Goal: Task Accomplishment & Management: Use online tool/utility

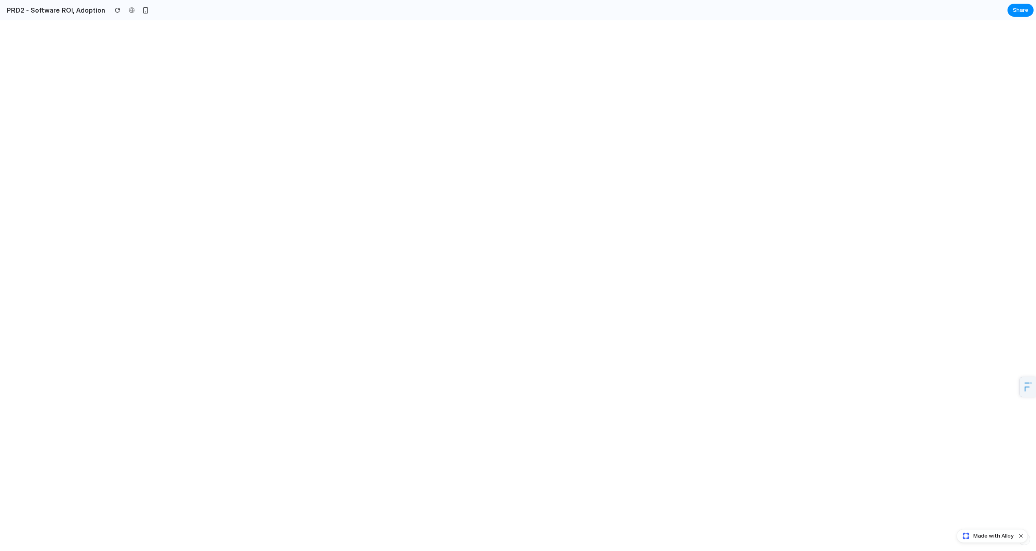
select select "***"
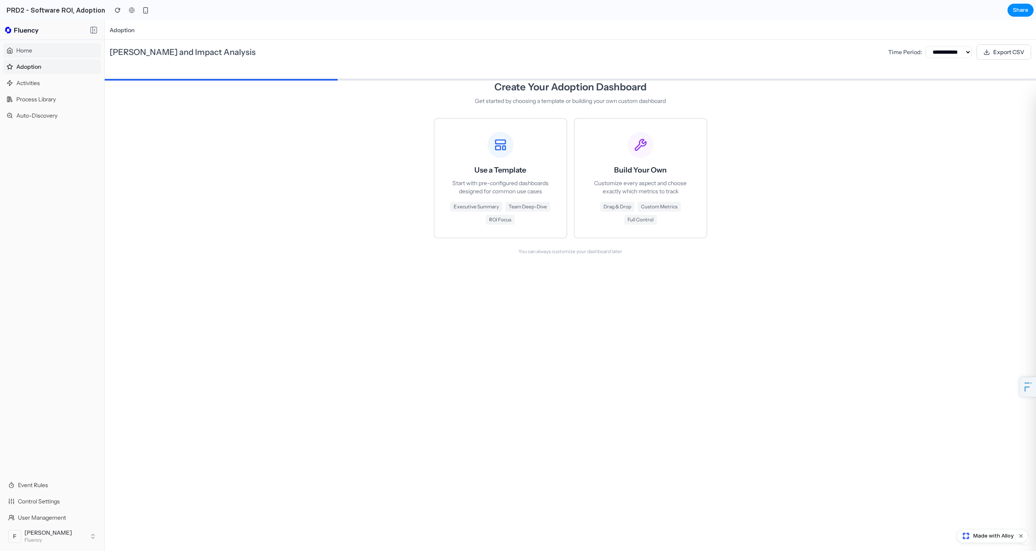
click at [62, 48] on div "Home" at bounding box center [52, 50] width 98 height 15
click at [64, 52] on div "Home" at bounding box center [52, 50] width 98 height 15
click at [71, 80] on div "Activities" at bounding box center [52, 83] width 98 height 15
drag, startPoint x: 154, startPoint y: 51, endPoint x: 285, endPoint y: 53, distance: 131.1
click at [274, 53] on h1 "[PERSON_NAME] and Impact Analysis" at bounding box center [496, 51] width 772 height 11
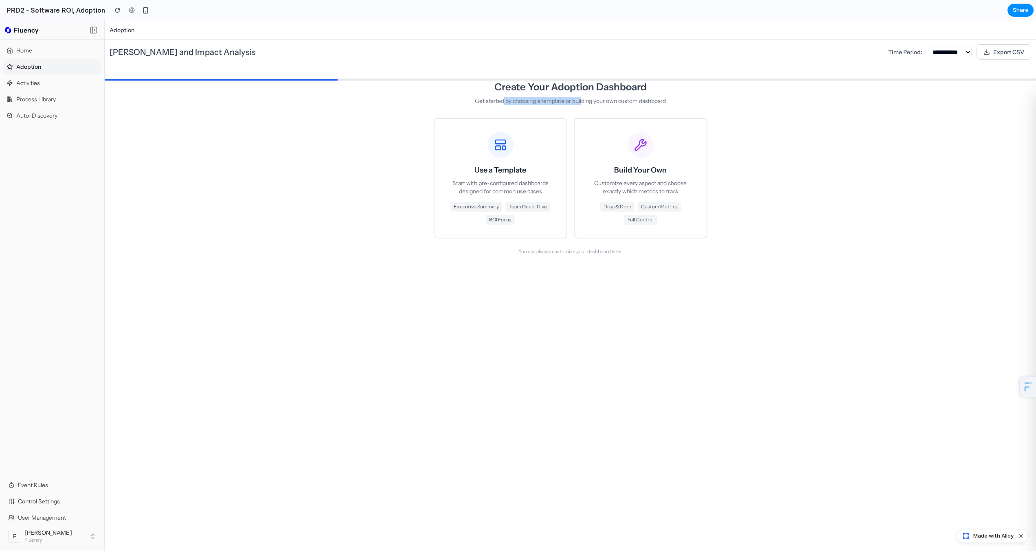
drag, startPoint x: 501, startPoint y: 99, endPoint x: 582, endPoint y: 99, distance: 81.0
click at [582, 99] on p "Get started by choosing a template or building your own custom dashboard" at bounding box center [571, 101] width 274 height 8
click at [618, 178] on div "Build Your Own Customize every aspect and choose exactly which metrics to track…" at bounding box center [641, 178] width 106 height 93
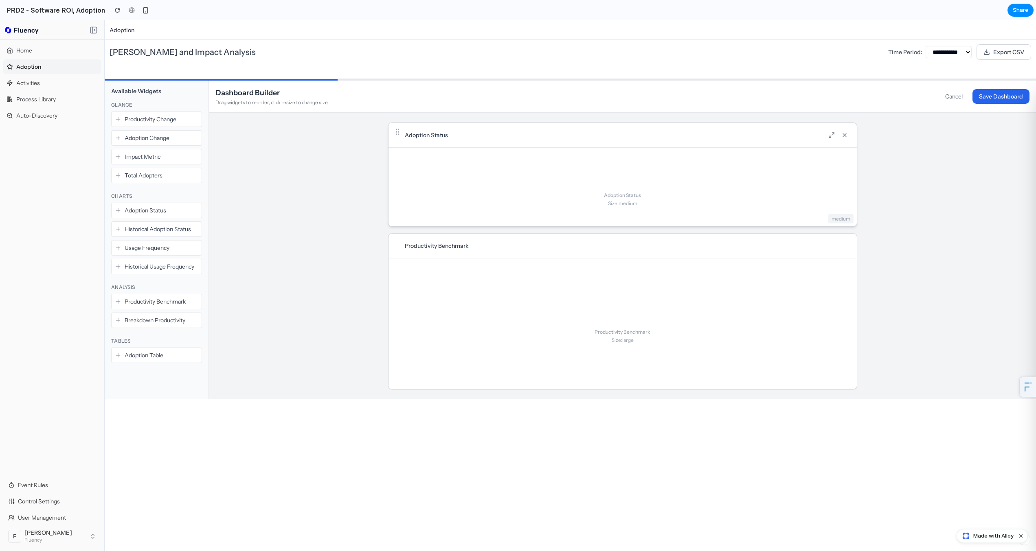
click at [547, 203] on div "Adoption Status Size: medium" at bounding box center [623, 199] width 468 height 103
click at [955, 91] on button "Cancel" at bounding box center [954, 96] width 31 height 15
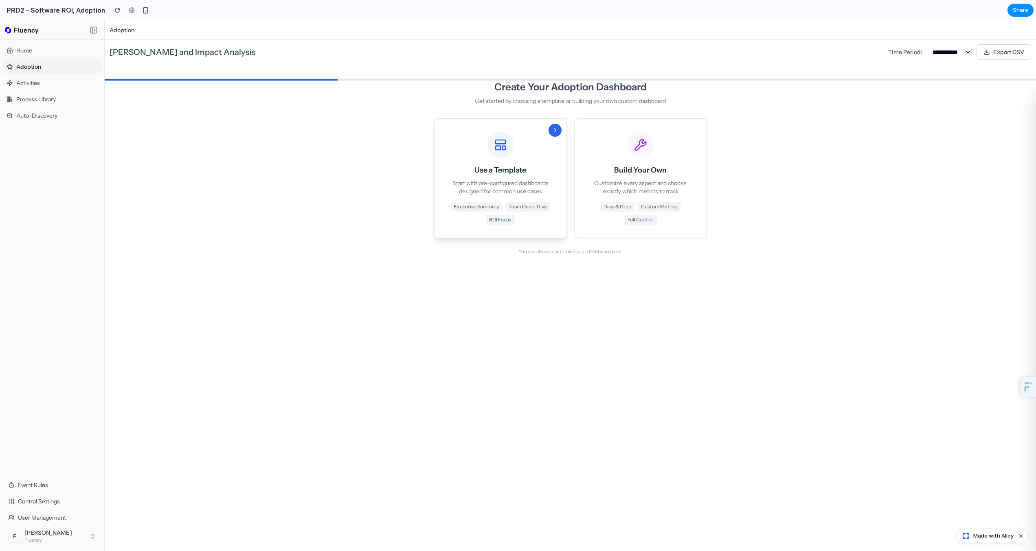
click at [462, 162] on div "Use a Template Start with pre-configured dashboards designed for common use cas…" at bounding box center [501, 178] width 106 height 93
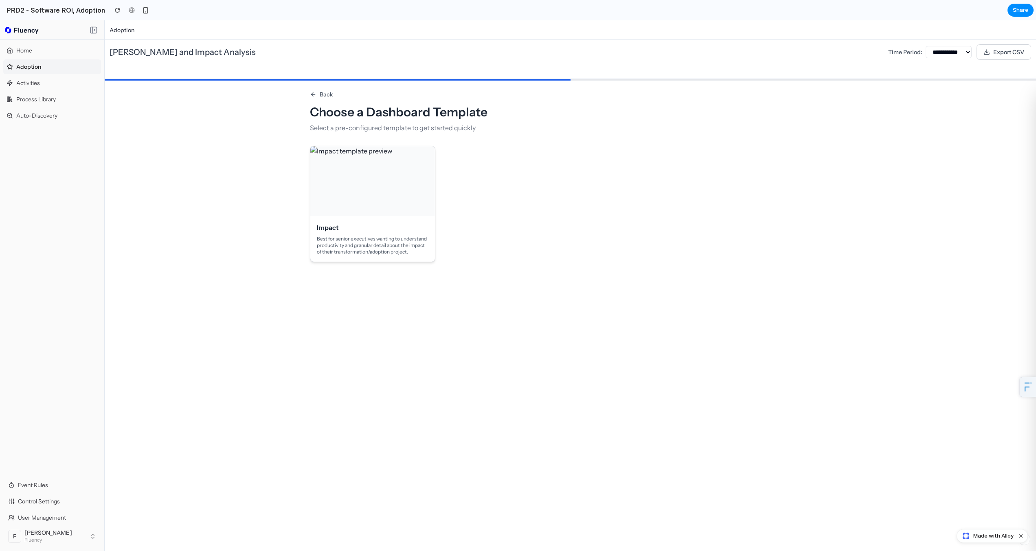
click at [375, 200] on div at bounding box center [372, 181] width 125 height 70
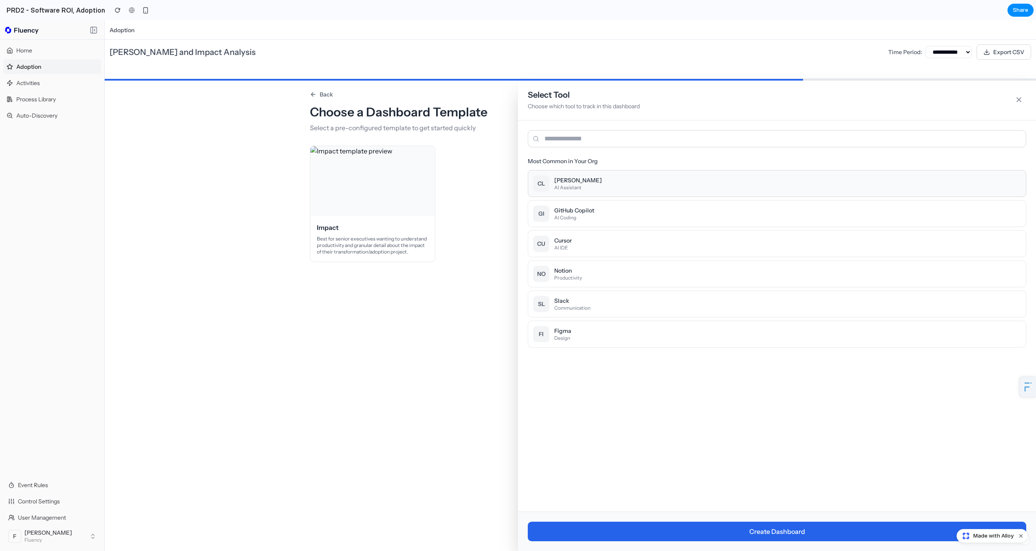
click at [581, 184] on button "[PERSON_NAME] Assistant" at bounding box center [777, 183] width 498 height 27
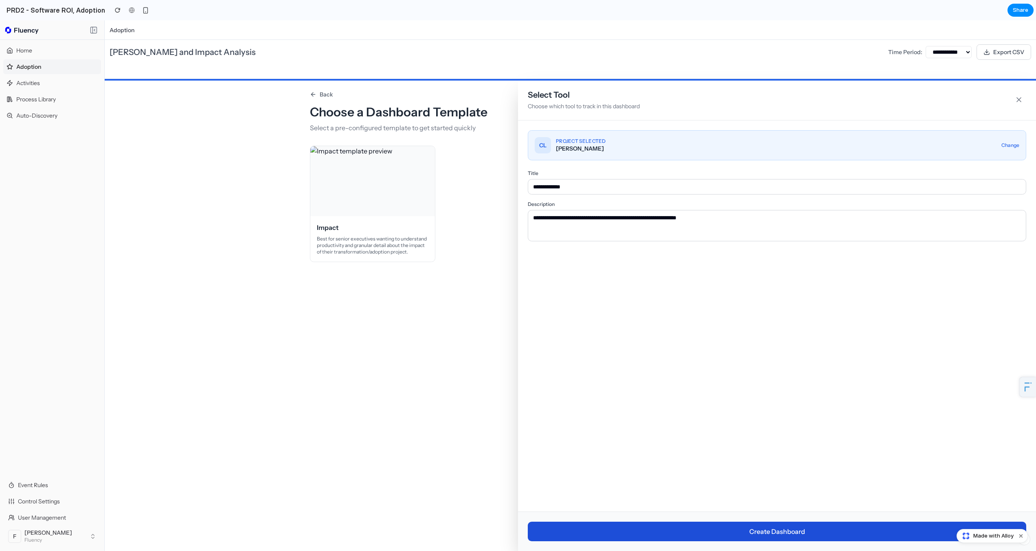
click at [686, 529] on button "Create Dashboard" at bounding box center [777, 532] width 498 height 20
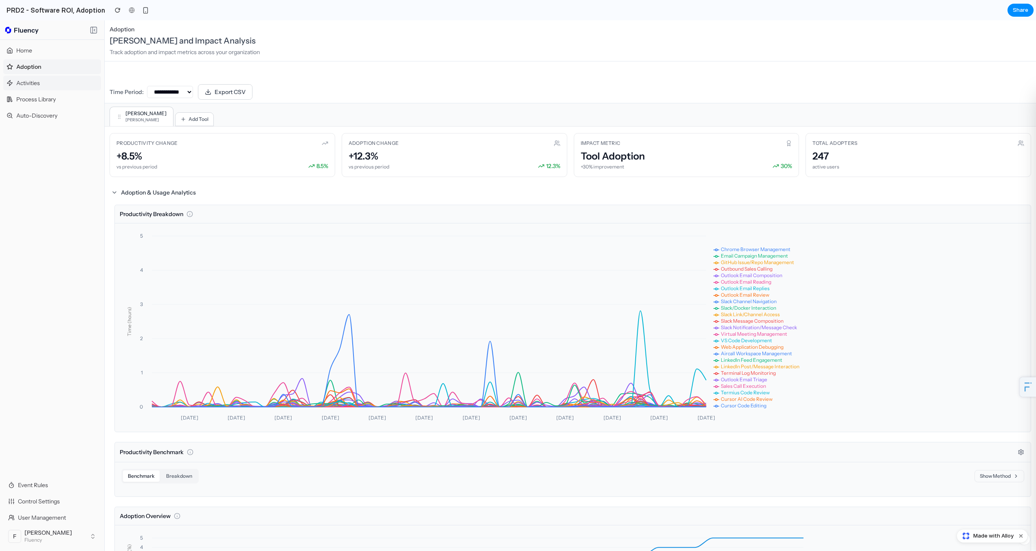
click at [52, 79] on div "Activities" at bounding box center [52, 83] width 98 height 15
click at [51, 52] on div "Home" at bounding box center [52, 50] width 98 height 15
click at [95, 29] on icon at bounding box center [94, 30] width 8 height 10
click at [121, 28] on span "Adoption" at bounding box center [122, 29] width 25 height 8
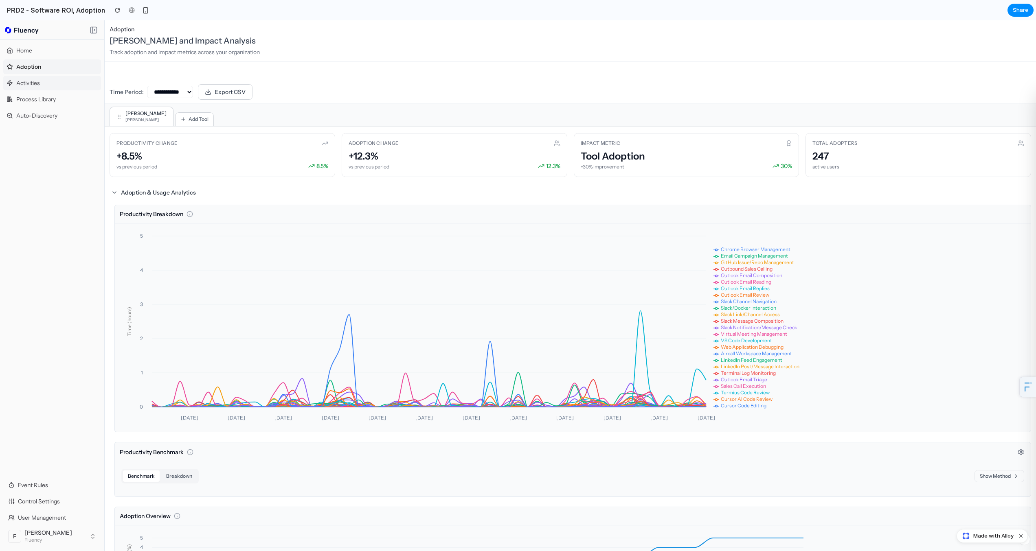
drag, startPoint x: 41, startPoint y: 70, endPoint x: 42, endPoint y: 84, distance: 13.5
click at [41, 74] on div "Adoption" at bounding box center [52, 66] width 98 height 15
click at [44, 95] on span "Process Library" at bounding box center [36, 99] width 40 height 8
click at [48, 122] on div "Auto-Discovery" at bounding box center [52, 115] width 98 height 15
click at [52, 95] on span "Process Library" at bounding box center [36, 99] width 40 height 8
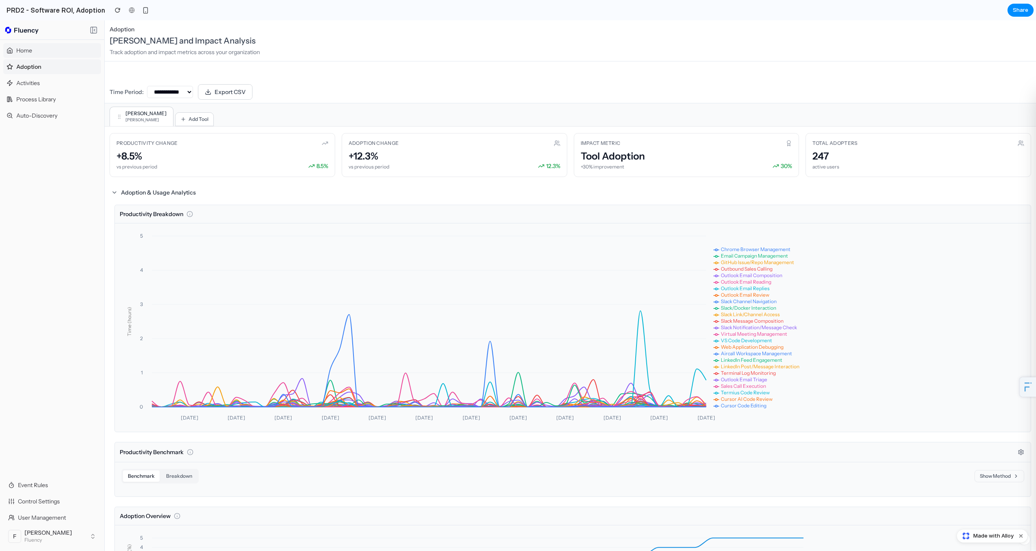
click at [70, 44] on div "Home" at bounding box center [52, 50] width 98 height 15
click at [77, 55] on div "Home" at bounding box center [52, 50] width 98 height 15
click at [173, 94] on select "**********" at bounding box center [170, 92] width 46 height 12
click at [147, 86] on select "**********" at bounding box center [170, 92] width 46 height 12
click at [183, 88] on select "**********" at bounding box center [170, 92] width 46 height 12
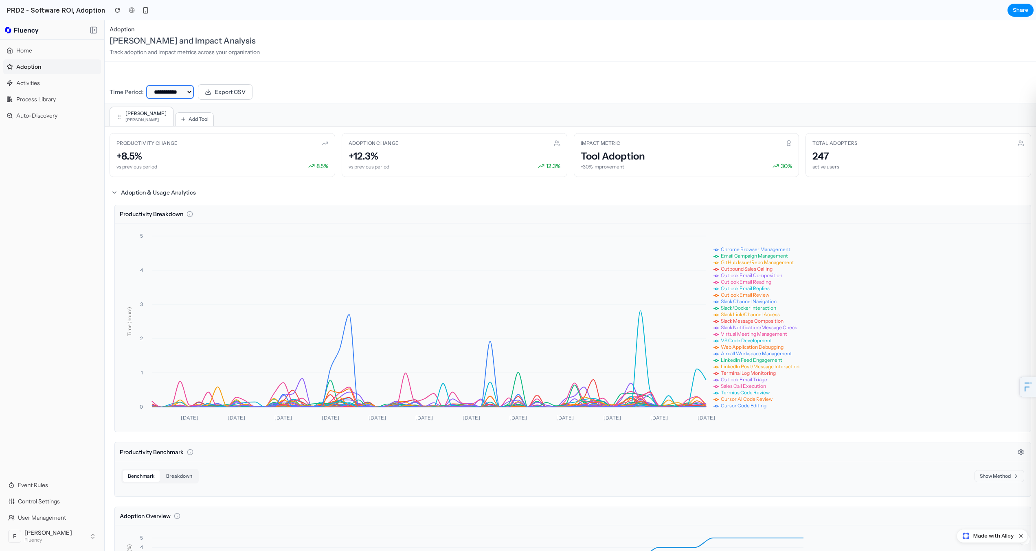
select select "***"
click at [147, 86] on select "**********" at bounding box center [170, 92] width 46 height 12
drag, startPoint x: 160, startPoint y: 52, endPoint x: 196, endPoint y: 51, distance: 35.4
click at [196, 51] on p "Track adoption and impact metrics across your organization" at bounding box center [571, 52] width 922 height 8
click at [199, 51] on p "Track adoption and impact metrics across your organization" at bounding box center [571, 52] width 922 height 8
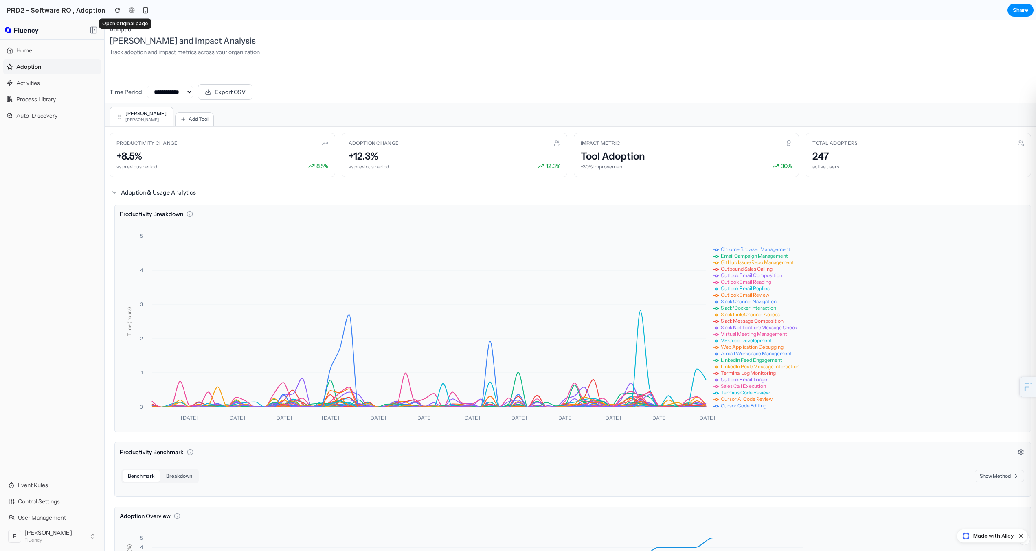
click at [125, 10] on div at bounding box center [131, 10] width 12 height 12
click at [244, 114] on div "[PERSON_NAME] Impact [PERSON_NAME]" at bounding box center [571, 114] width 922 height 23
click at [115, 10] on div "button" at bounding box center [118, 10] width 6 height 6
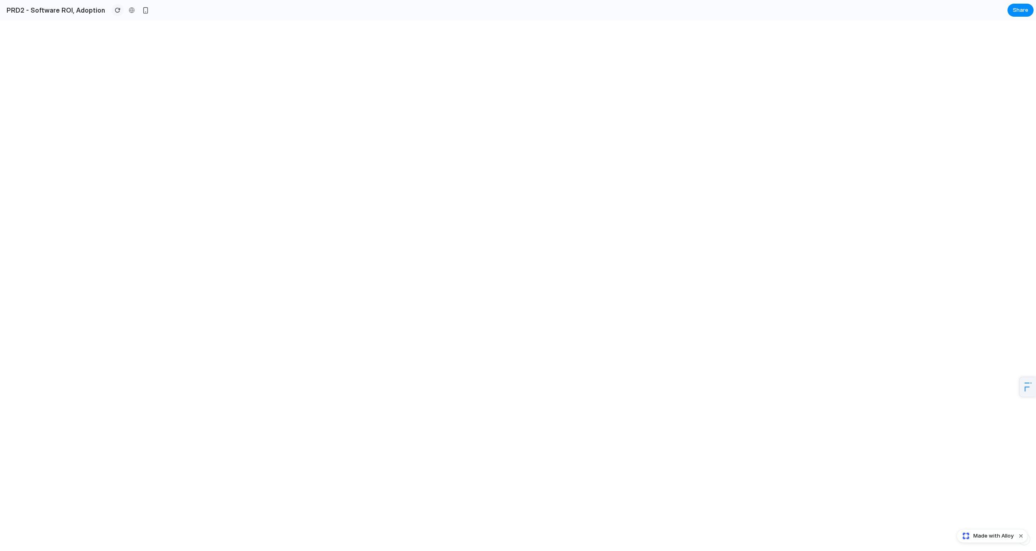
click at [112, 7] on button "button" at bounding box center [118, 10] width 12 height 12
select select "***"
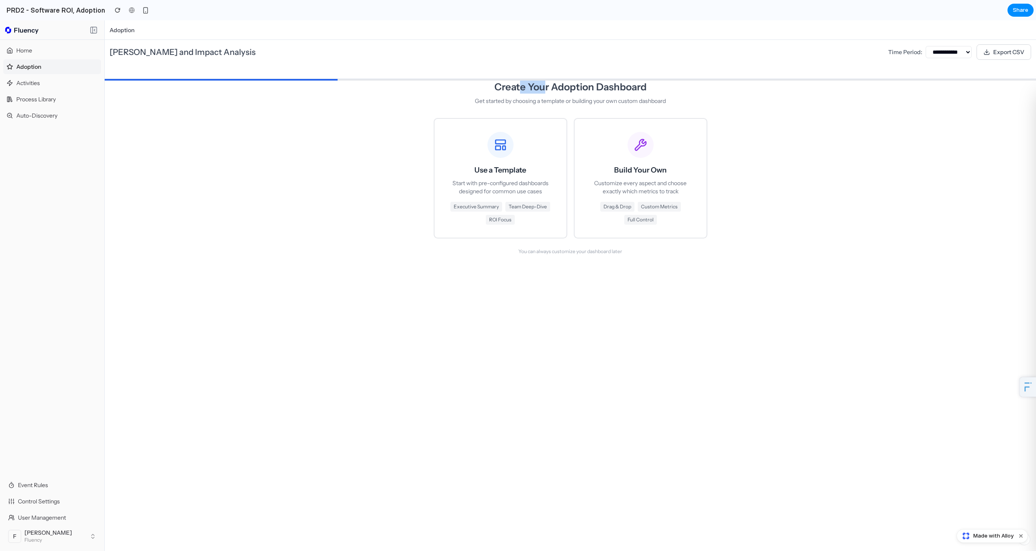
drag, startPoint x: 523, startPoint y: 89, endPoint x: 586, endPoint y: 104, distance: 65.3
click at [586, 104] on div "Create Your Adoption Dashboard Get started by choosing a template or building y…" at bounding box center [571, 93] width 274 height 24
click at [597, 104] on p "Get started by choosing a template or building your own custom dashboard" at bounding box center [571, 101] width 274 height 8
click at [519, 169] on h3 "Use a Template" at bounding box center [500, 170] width 52 height 11
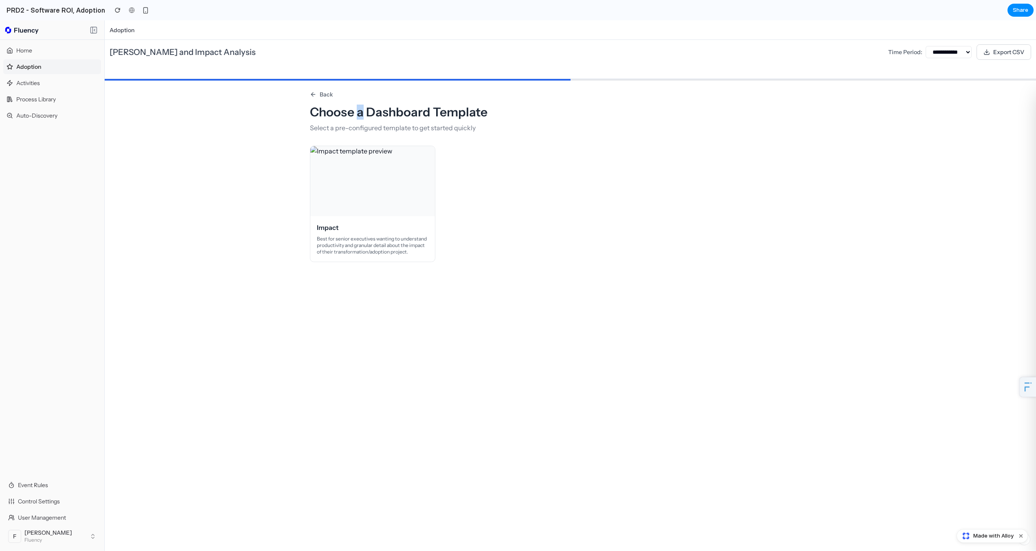
drag, startPoint x: 358, startPoint y: 111, endPoint x: 411, endPoint y: 111, distance: 52.1
click at [409, 111] on h1 "Choose a Dashboard Template" at bounding box center [570, 112] width 521 height 15
click at [426, 114] on h1 "Choose a Dashboard Template" at bounding box center [570, 112] width 521 height 15
drag, startPoint x: 378, startPoint y: 209, endPoint x: 2, endPoint y: 86, distance: 396.5
click at [378, 209] on div at bounding box center [372, 181] width 125 height 70
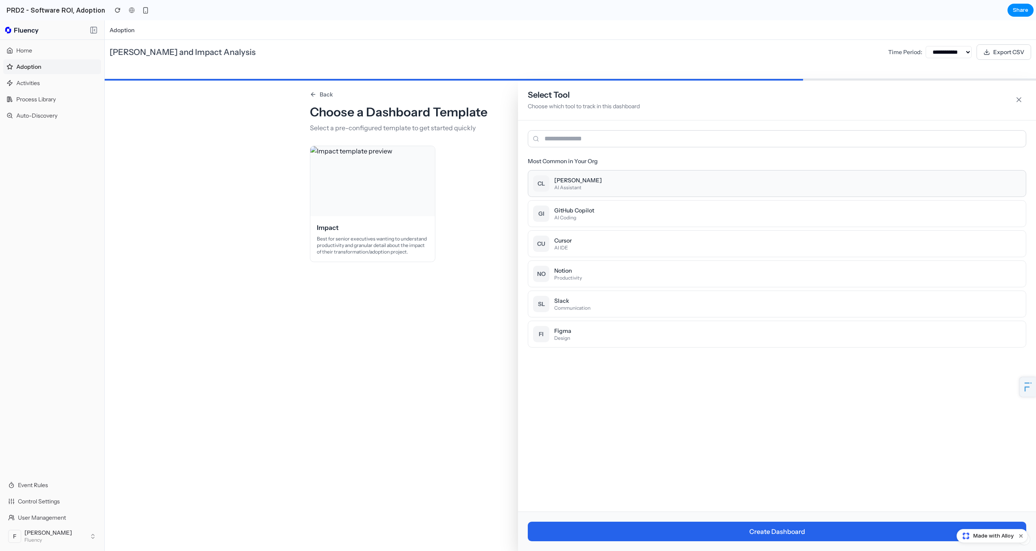
click at [604, 182] on button "[PERSON_NAME] Assistant" at bounding box center [777, 183] width 498 height 27
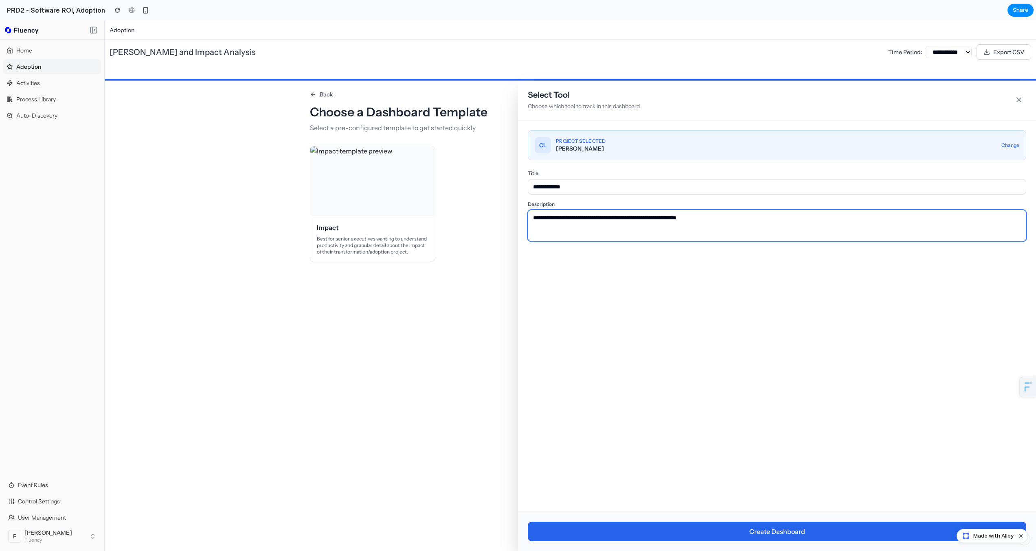
click at [596, 219] on textarea "**********" at bounding box center [777, 225] width 498 height 31
click at [628, 217] on textarea "**********" at bounding box center [777, 225] width 498 height 31
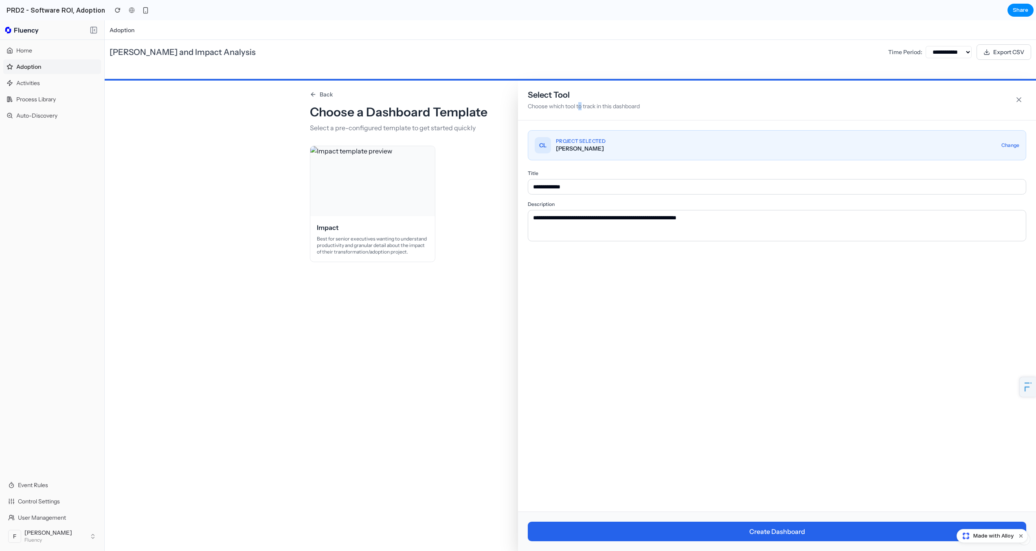
drag, startPoint x: 580, startPoint y: 107, endPoint x: 586, endPoint y: 107, distance: 6.1
click at [586, 107] on p "Choose which tool to track in this dashboard" at bounding box center [584, 106] width 112 height 8
click at [592, 107] on p "Choose which tool to track in this dashboard" at bounding box center [584, 106] width 112 height 8
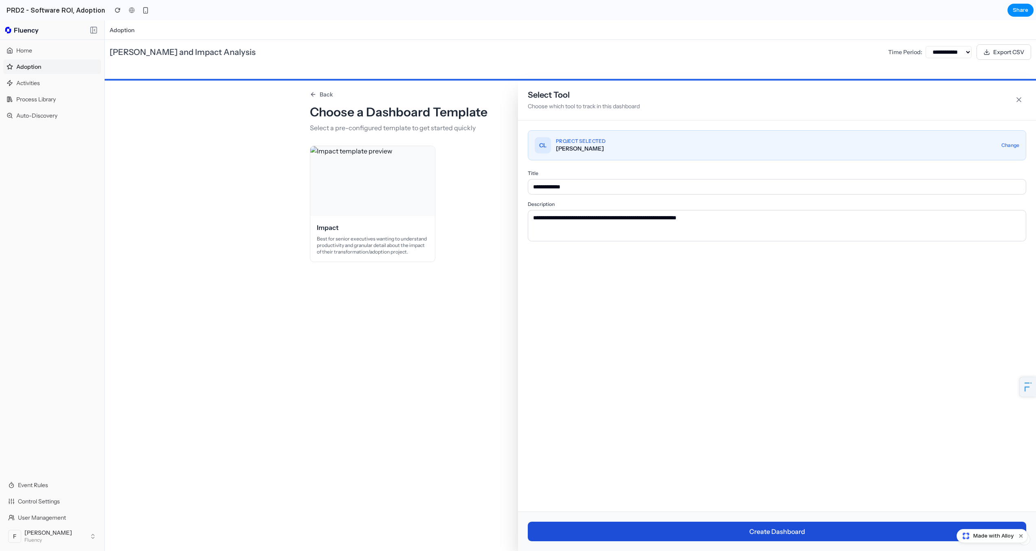
click at [782, 533] on button "Create Dashboard" at bounding box center [777, 532] width 498 height 20
select select "***"
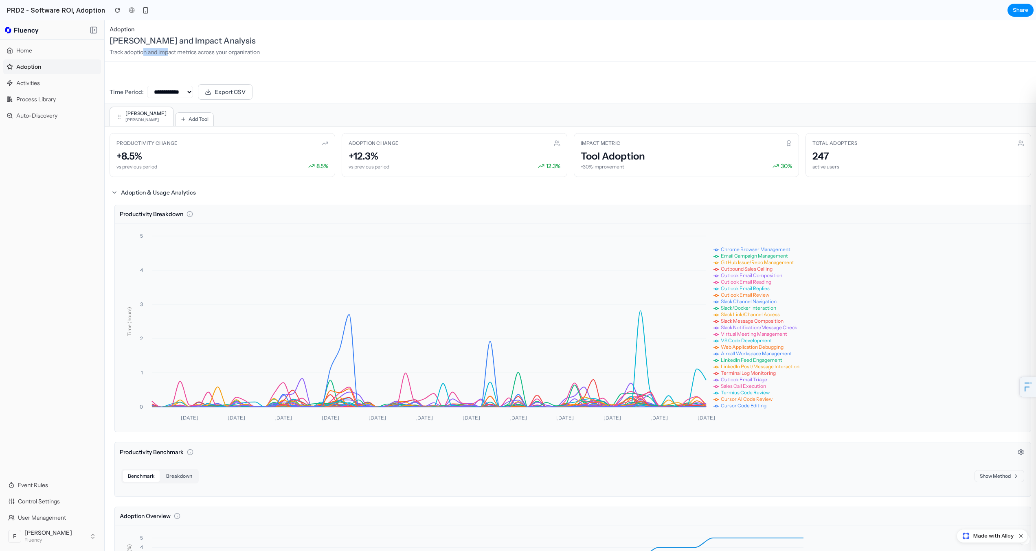
drag, startPoint x: 146, startPoint y: 50, endPoint x: 231, endPoint y: 53, distance: 85.2
click at [231, 53] on p "Track adoption and impact metrics across your organization" at bounding box center [571, 52] width 922 height 8
click at [237, 55] on p "Track adoption and impact metrics across your organization" at bounding box center [571, 52] width 922 height 8
drag, startPoint x: 144, startPoint y: 142, endPoint x: 165, endPoint y: 165, distance: 30.3
click at [151, 163] on div "Productivity Change +8.5% vs previous period 8.5 %" at bounding box center [223, 155] width 226 height 44
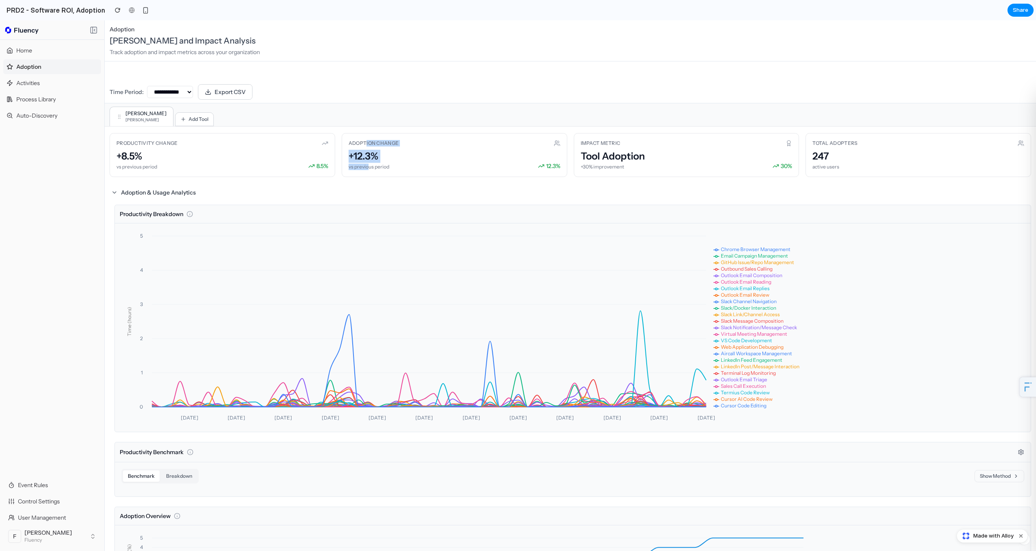
drag, startPoint x: 365, startPoint y: 144, endPoint x: 365, endPoint y: 166, distance: 22.0
click at [365, 166] on div "Adoption Change +12.3% vs previous period 12.3 %" at bounding box center [455, 155] width 226 height 44
drag, startPoint x: 606, startPoint y: 139, endPoint x: 619, endPoint y: 156, distance: 21.2
click at [619, 156] on div "Impact Metric Tool Adoption +30% improvement 30 %" at bounding box center [687, 155] width 226 height 44
drag, startPoint x: 640, startPoint y: 157, endPoint x: 775, endPoint y: 147, distance: 134.8
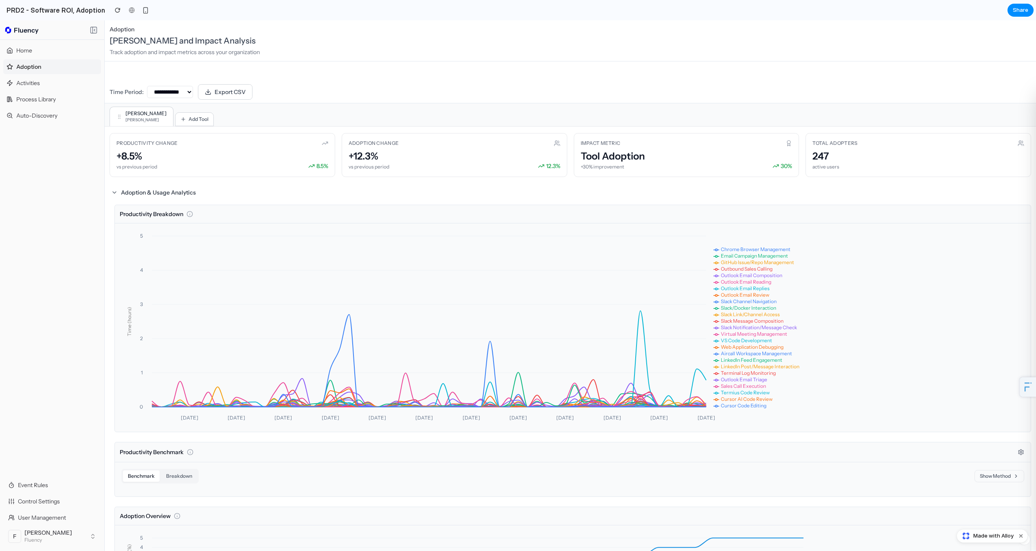
click at [641, 157] on div "Tool Adoption" at bounding box center [613, 156] width 64 height 13
drag, startPoint x: 815, startPoint y: 138, endPoint x: 819, endPoint y: 170, distance: 32.0
click at [816, 170] on div "Total Adopters 247 active users" at bounding box center [919, 155] width 226 height 44
click at [823, 170] on div "Total Adopters 247 active users" at bounding box center [919, 155] width 226 height 44
drag, startPoint x: 148, startPoint y: 210, endPoint x: 181, endPoint y: 230, distance: 38.8
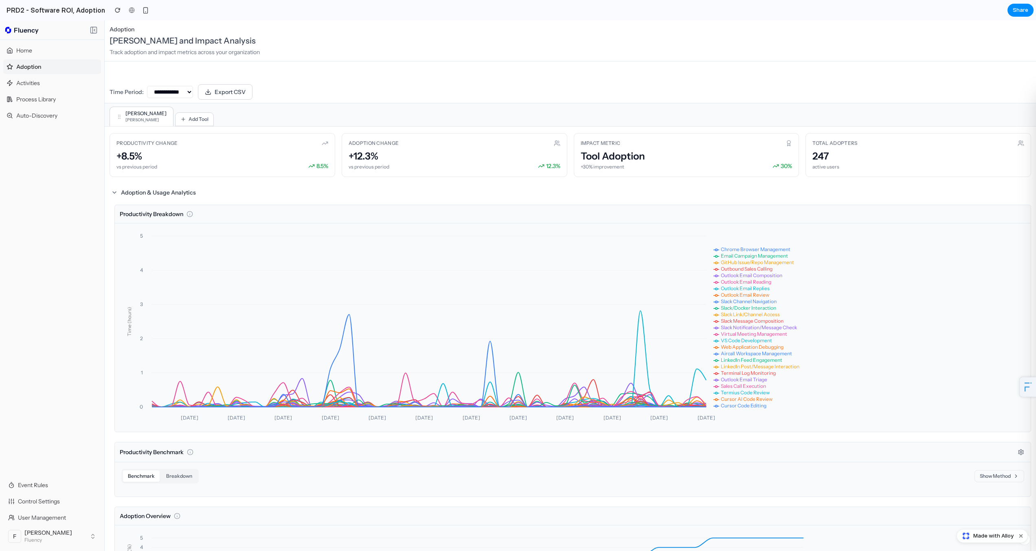
click at [169, 221] on div "Productivity Breakdown" at bounding box center [573, 214] width 916 height 18
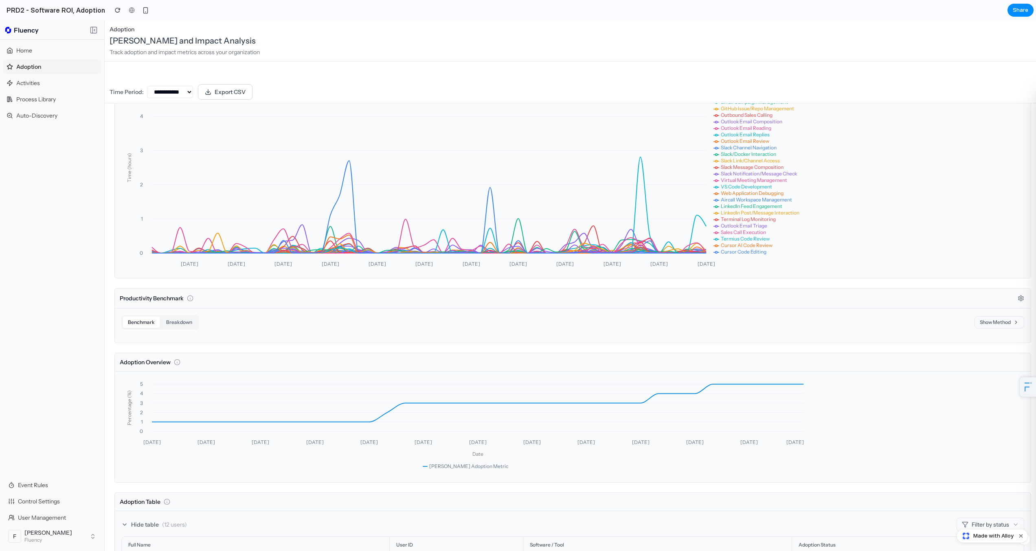
scroll to position [163, 0]
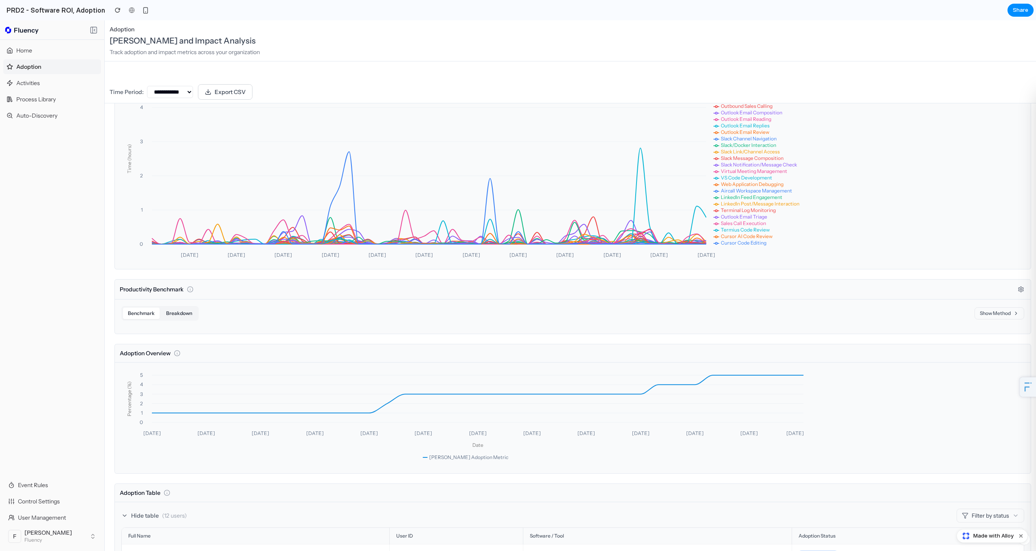
click at [178, 310] on button "Breakdown" at bounding box center [179, 313] width 36 height 11
drag, startPoint x: 147, startPoint y: 310, endPoint x: 2, endPoint y: 86, distance: 267.9
click at [147, 310] on button "Benchmark" at bounding box center [141, 313] width 37 height 11
click at [980, 315] on button "Show Method" at bounding box center [1000, 313] width 50 height 12
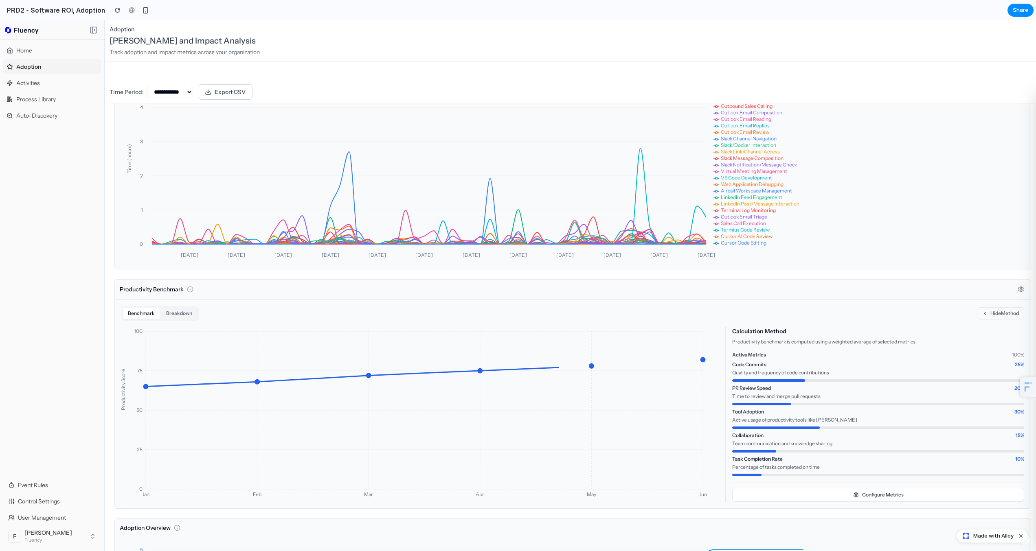
click at [981, 313] on button "Hide Method" at bounding box center [1000, 313] width 47 height 12
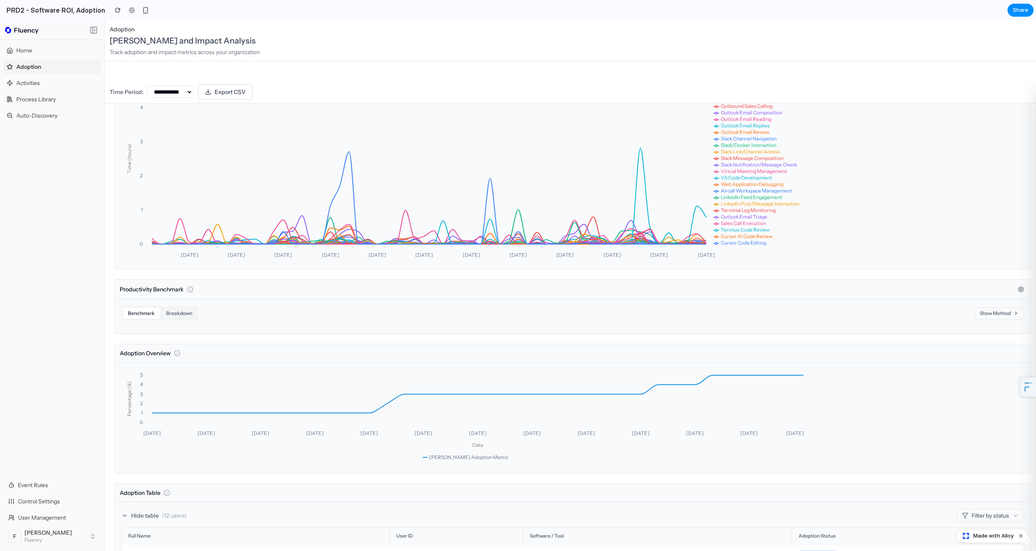
drag, startPoint x: 1001, startPoint y: 311, endPoint x: 2, endPoint y: 86, distance: 1024.1
click at [1001, 311] on button "Show Method" at bounding box center [1000, 313] width 50 height 12
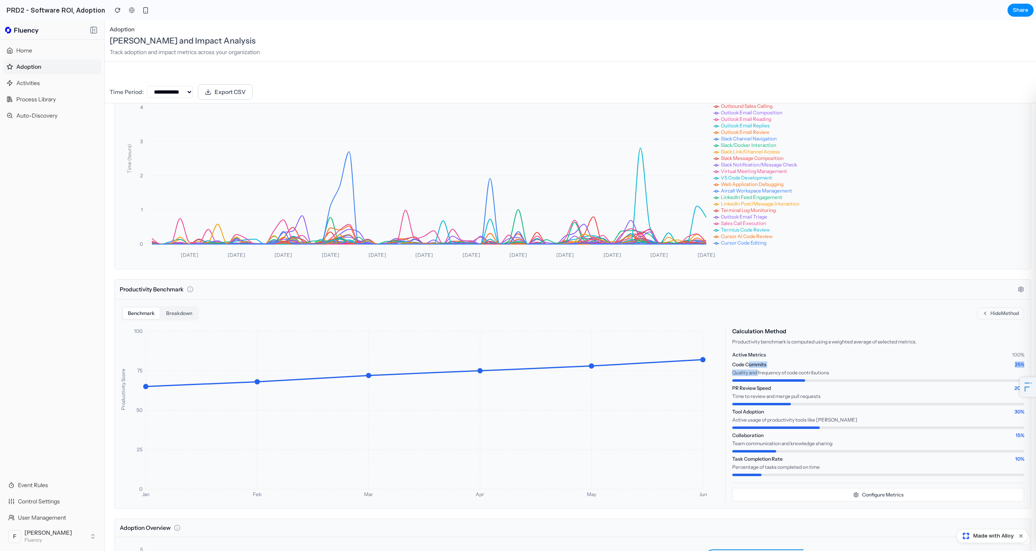
drag, startPoint x: 747, startPoint y: 366, endPoint x: 769, endPoint y: 426, distance: 63.8
click at [770, 426] on div "Code Commits 25 % Quality and frequency of code contributions PR Review Speed 2…" at bounding box center [878, 419] width 292 height 115
drag, startPoint x: 768, startPoint y: 341, endPoint x: 800, endPoint y: 341, distance: 31.8
click at [800, 341] on p "Productivity benchmark is computed using a weighted average of selected metrics." at bounding box center [878, 342] width 292 height 7
click at [808, 341] on p "Productivity benchmark is computed using a weighted average of selected metrics." at bounding box center [878, 342] width 292 height 7
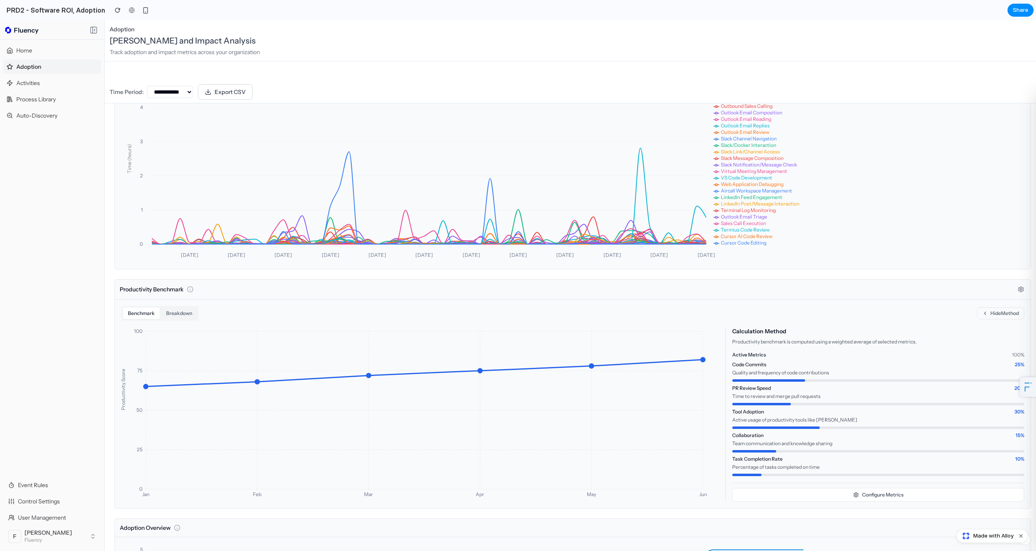
drag, startPoint x: 1003, startPoint y: 313, endPoint x: 2, endPoint y: 86, distance: 1026.9
click at [1003, 313] on button "Hide Method" at bounding box center [1000, 313] width 47 height 12
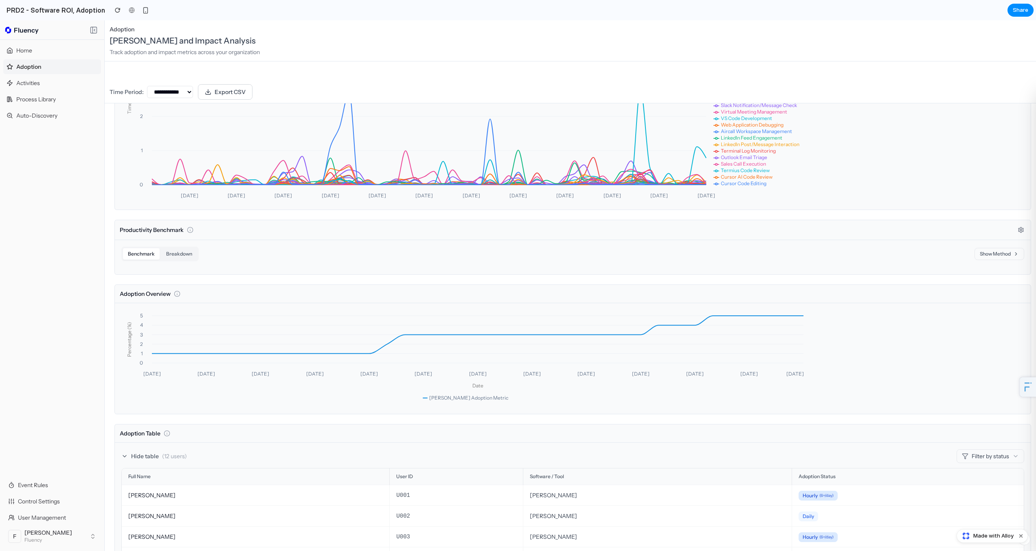
scroll to position [326, 0]
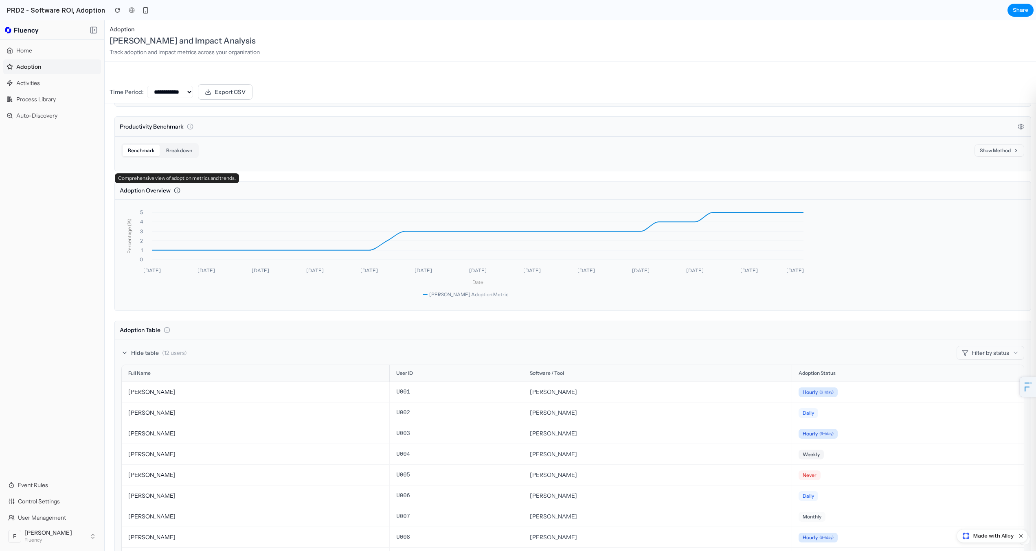
click at [176, 189] on icon at bounding box center [177, 190] width 7 height 7
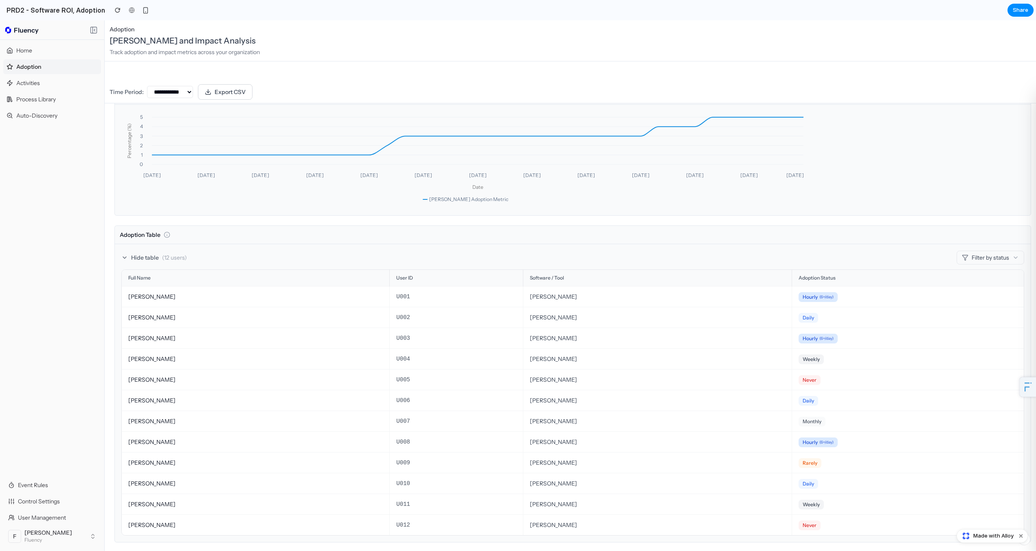
scroll to position [424, 0]
